Goal: Information Seeking & Learning: Learn about a topic

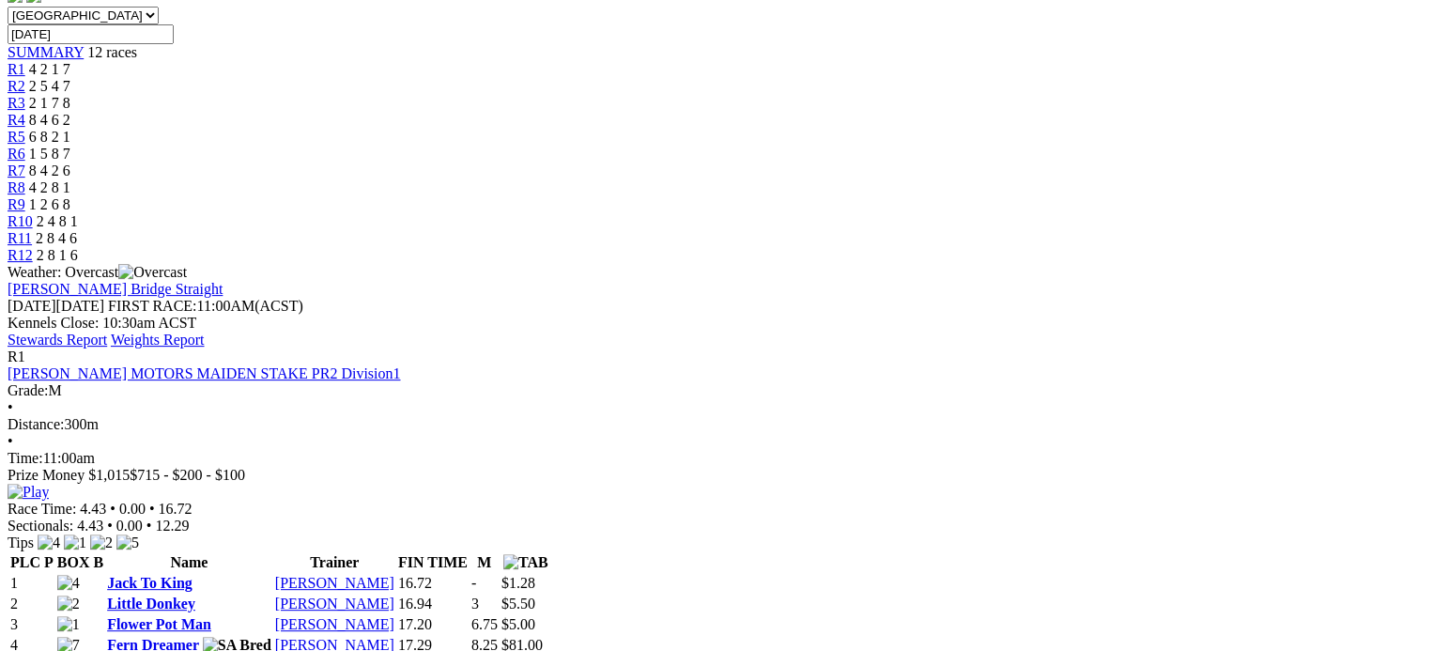
scroll to position [563, 0]
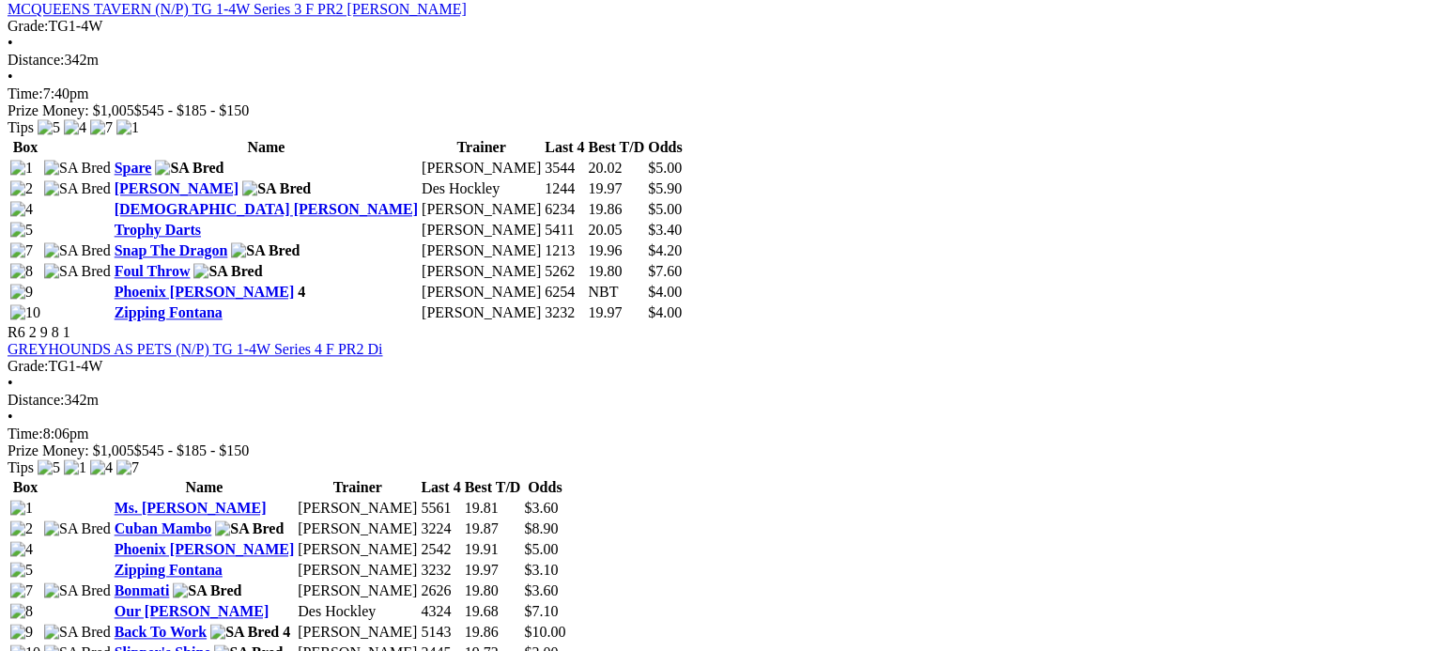
scroll to position [2065, 0]
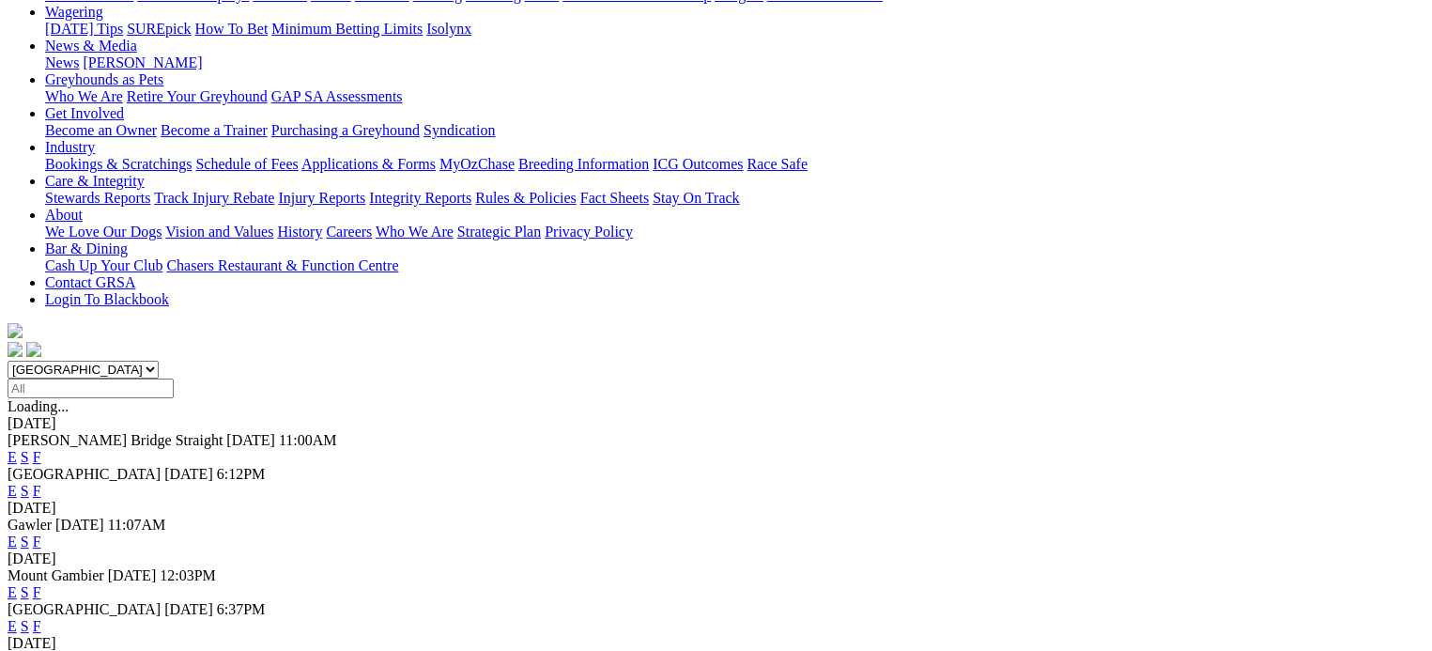
scroll to position [282, 0]
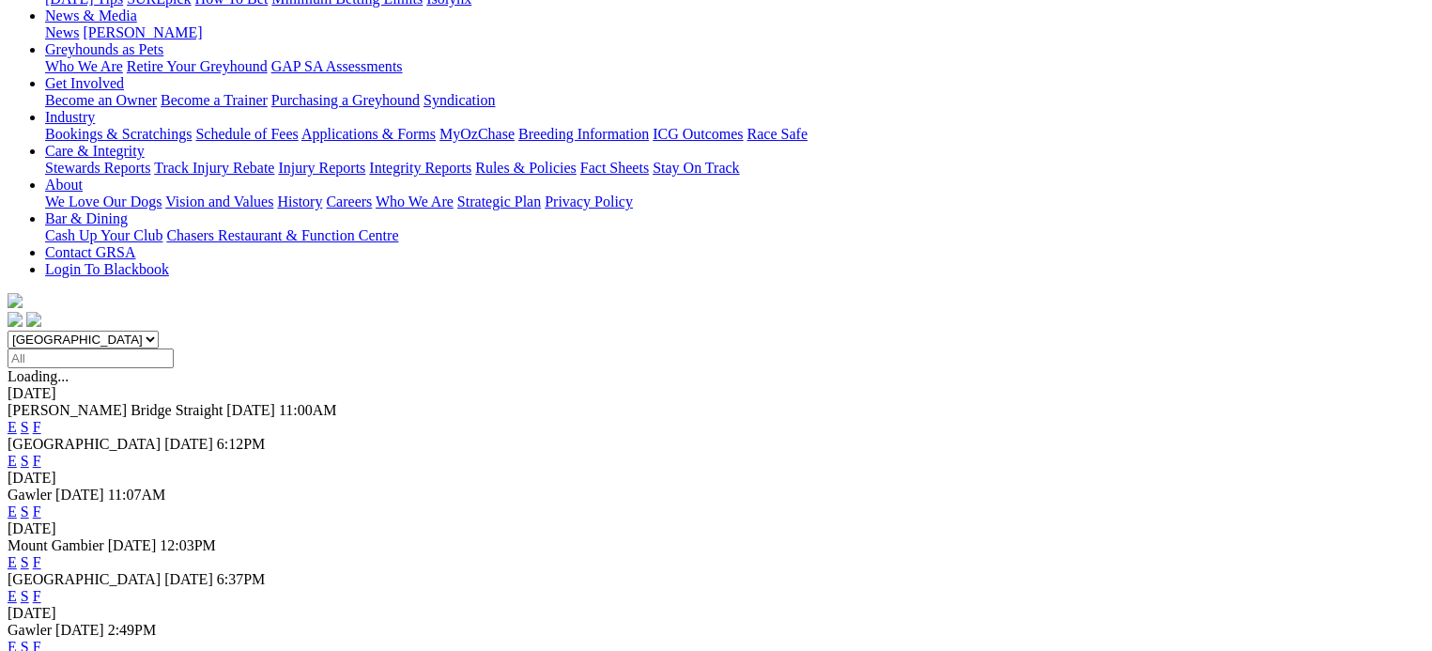
click at [41, 503] on link "F" at bounding box center [37, 511] width 8 height 16
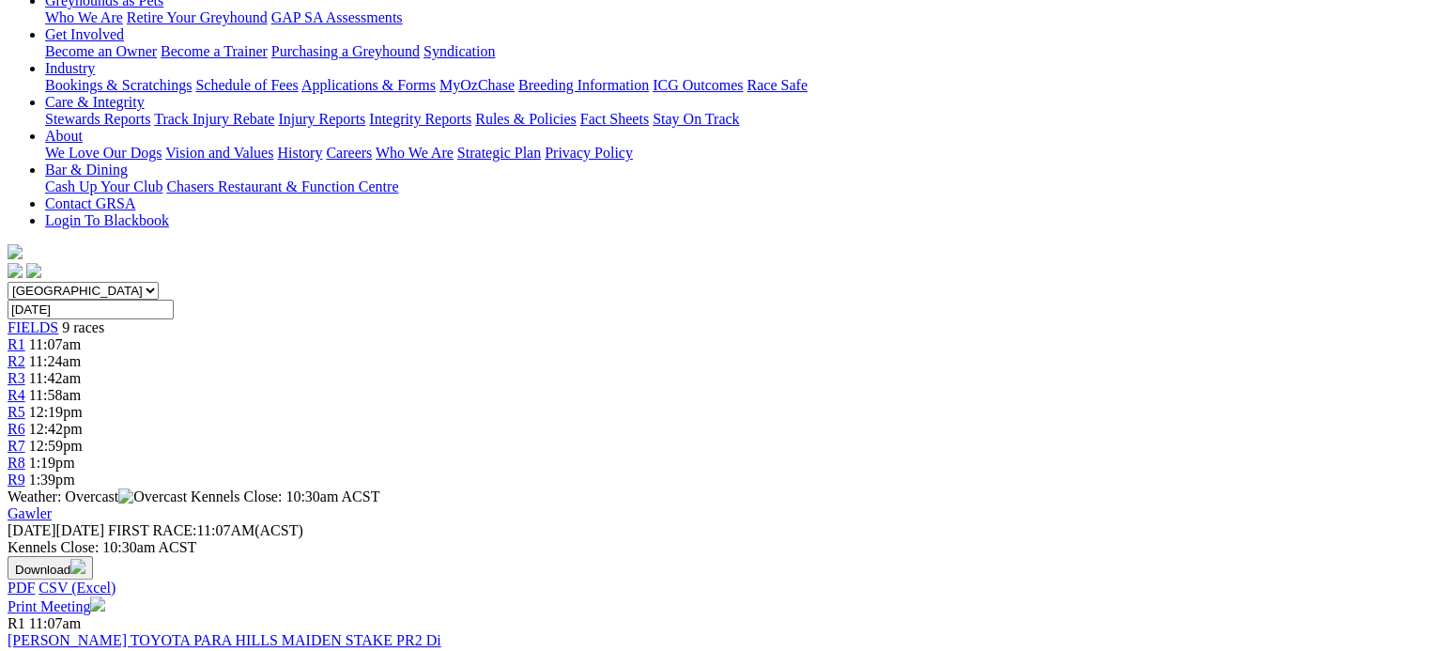
scroll to position [375, 0]
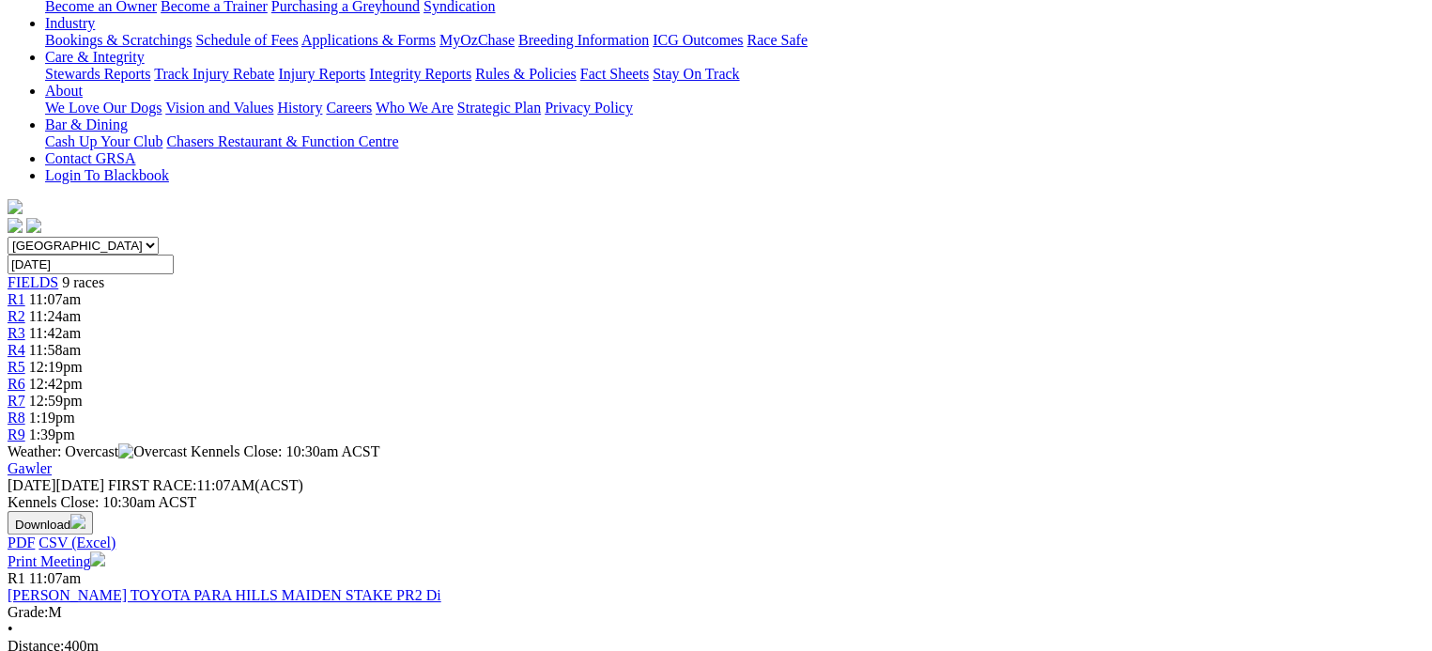
click at [370, 587] on link "[PERSON_NAME] TOYOTA PARA HILLS MAIDEN STAKE PR2 Di" at bounding box center [225, 595] width 434 height 16
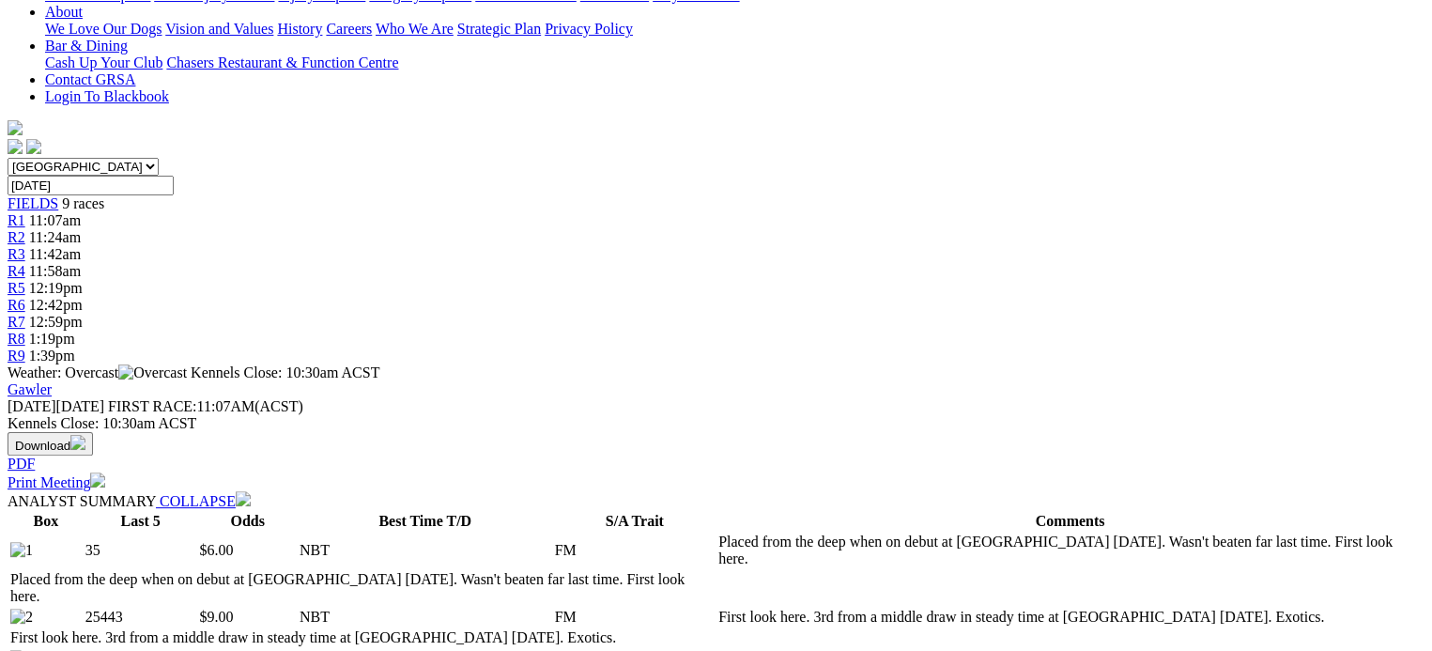
scroll to position [469, 0]
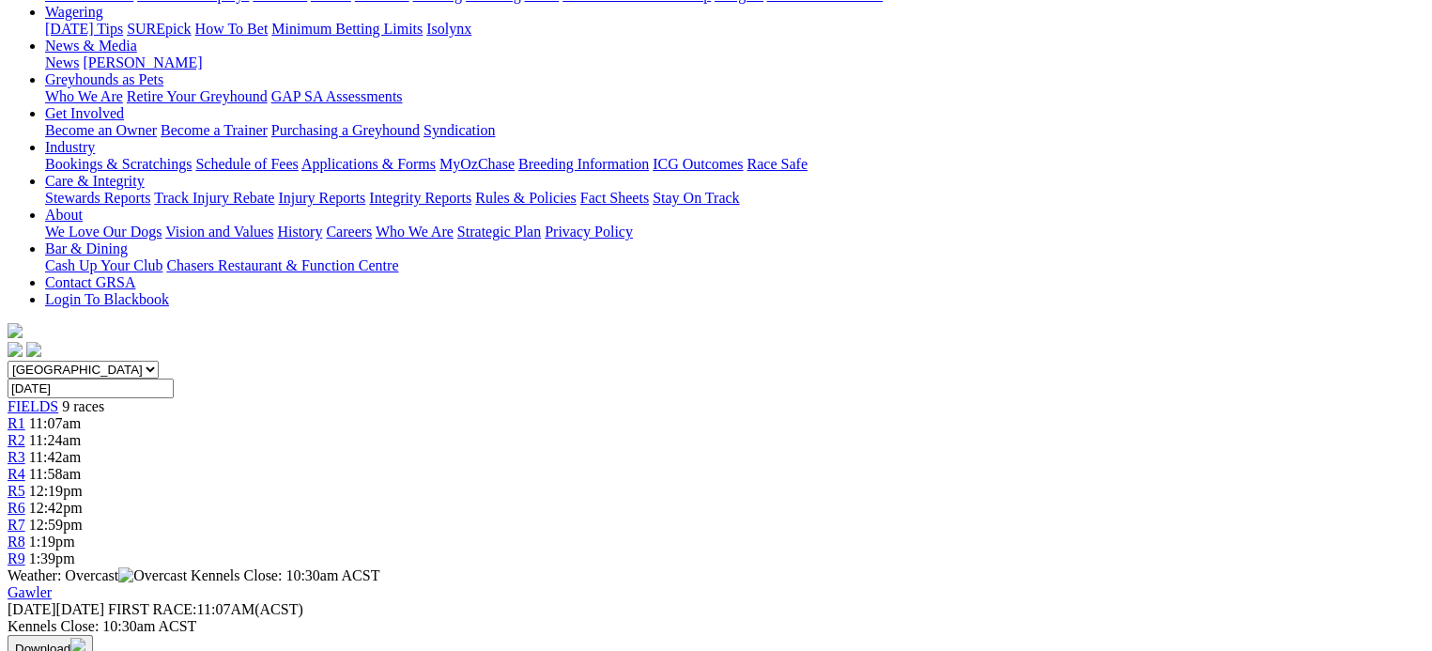
scroll to position [282, 0]
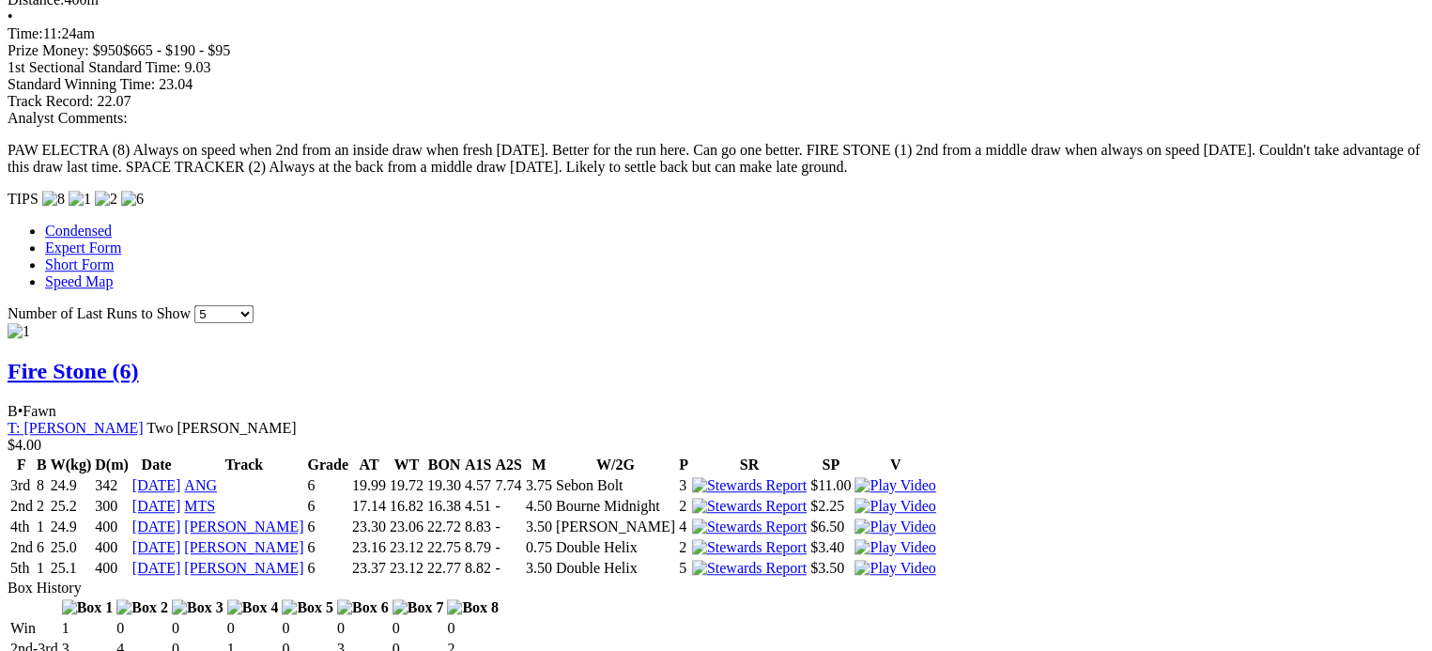
scroll to position [1408, 0]
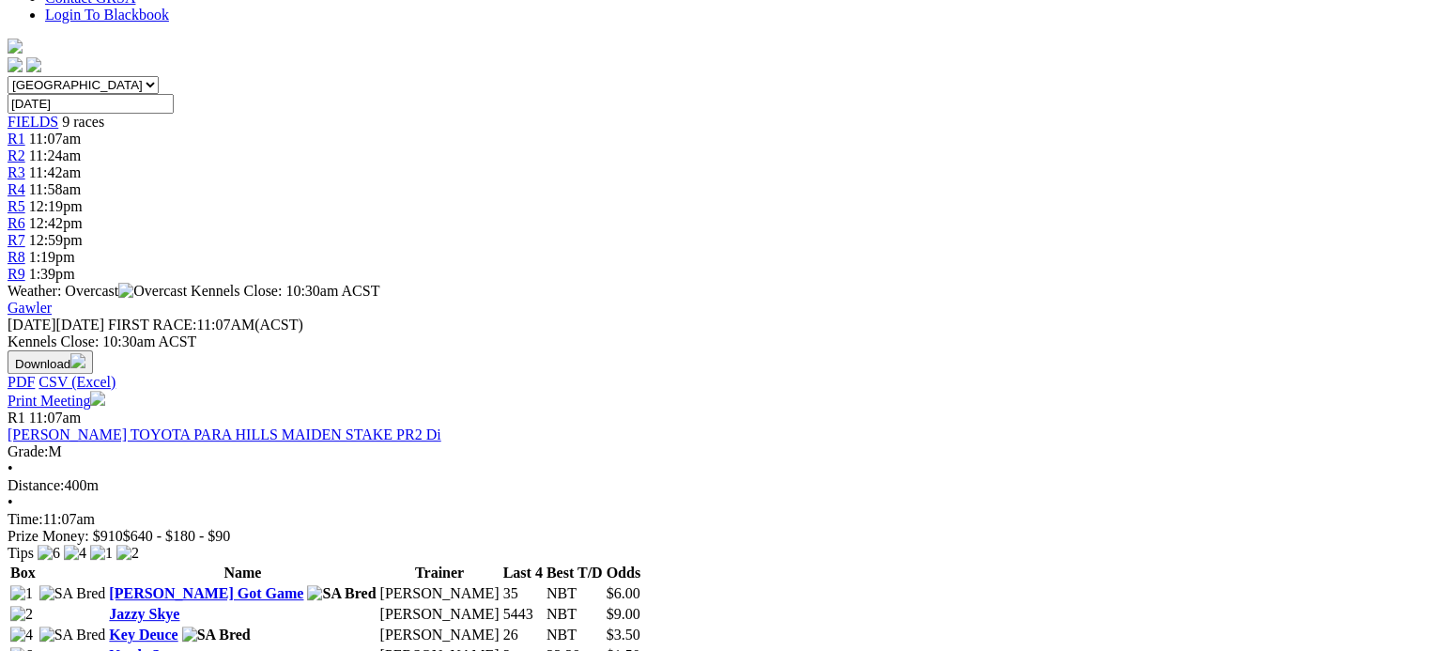
scroll to position [751, 0]
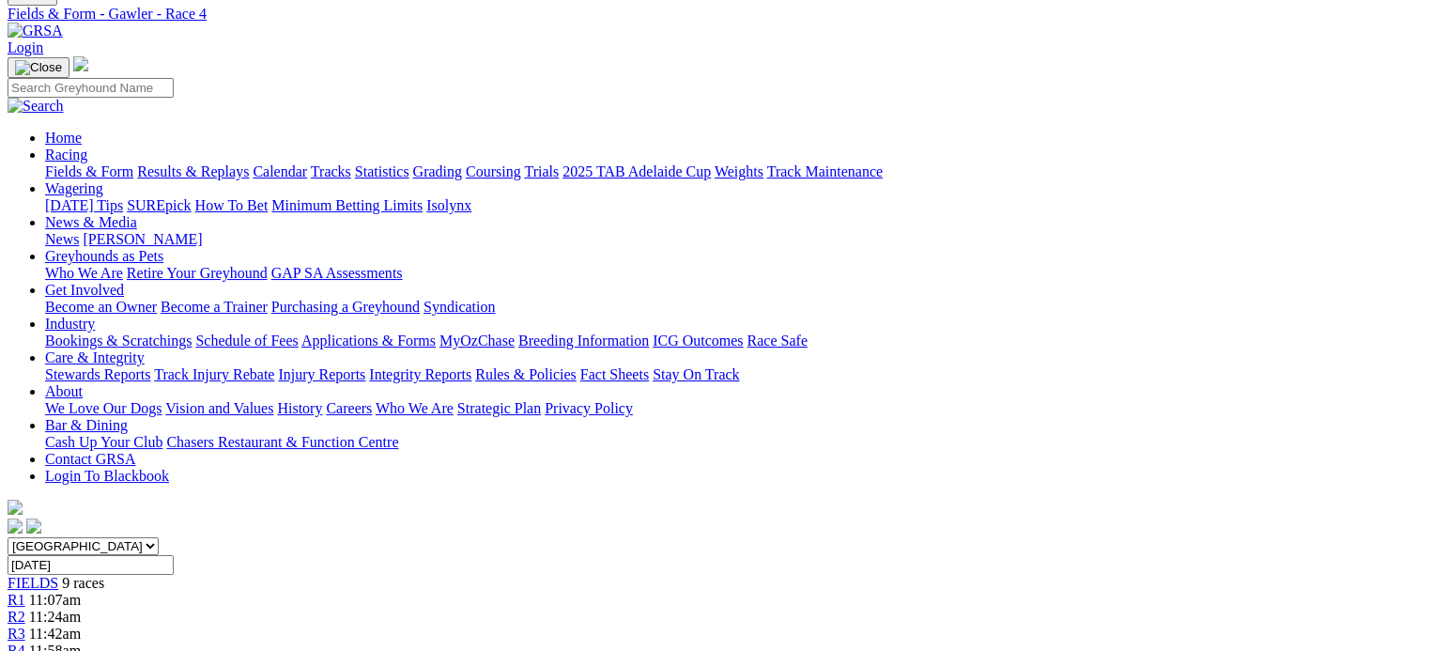
scroll to position [94, 0]
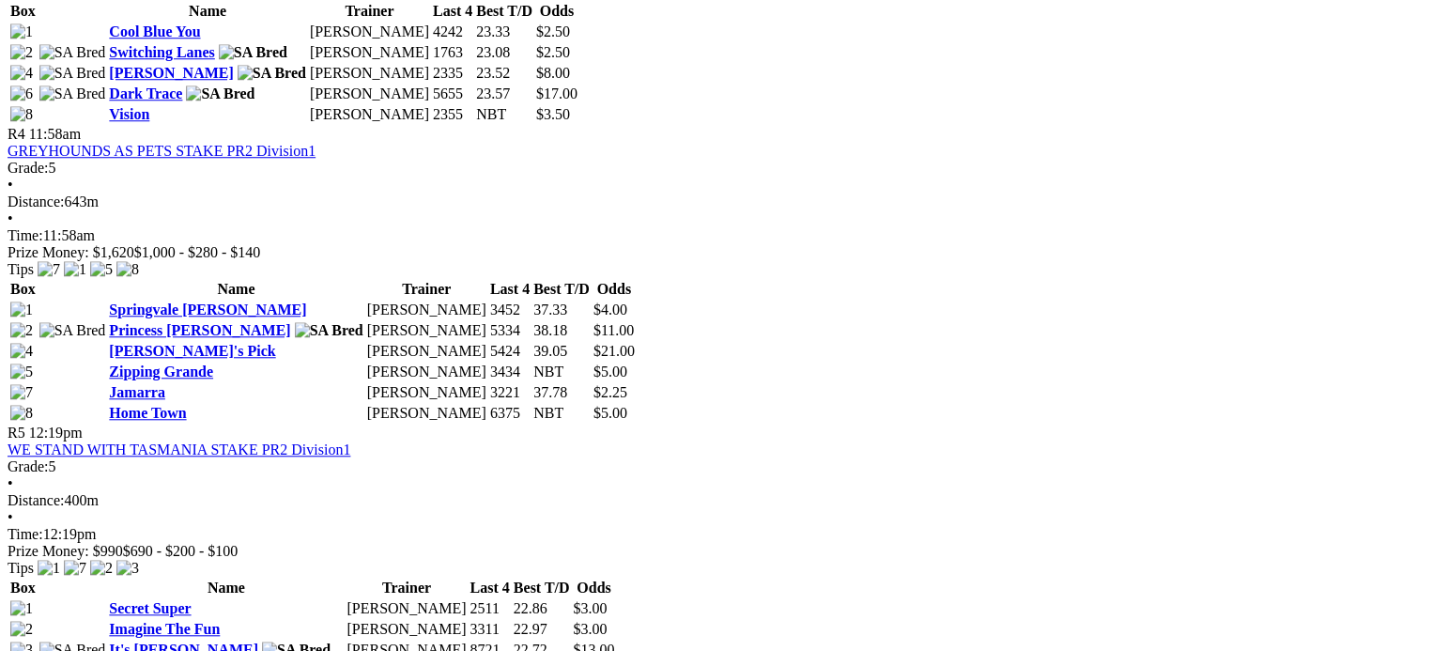
scroll to position [1877, 0]
